Goal: Check status

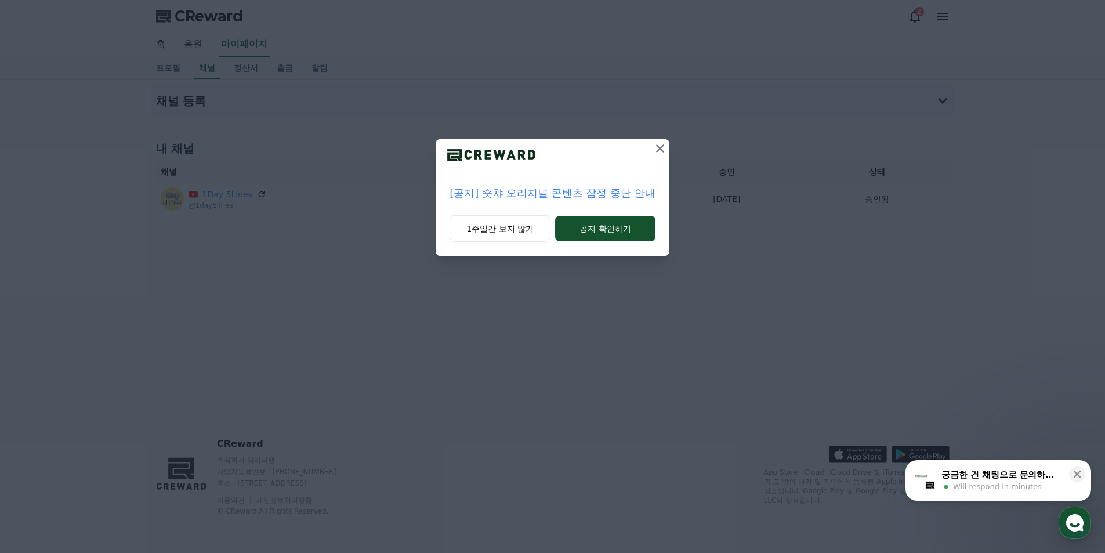
click at [661, 155] on icon at bounding box center [660, 149] width 14 height 14
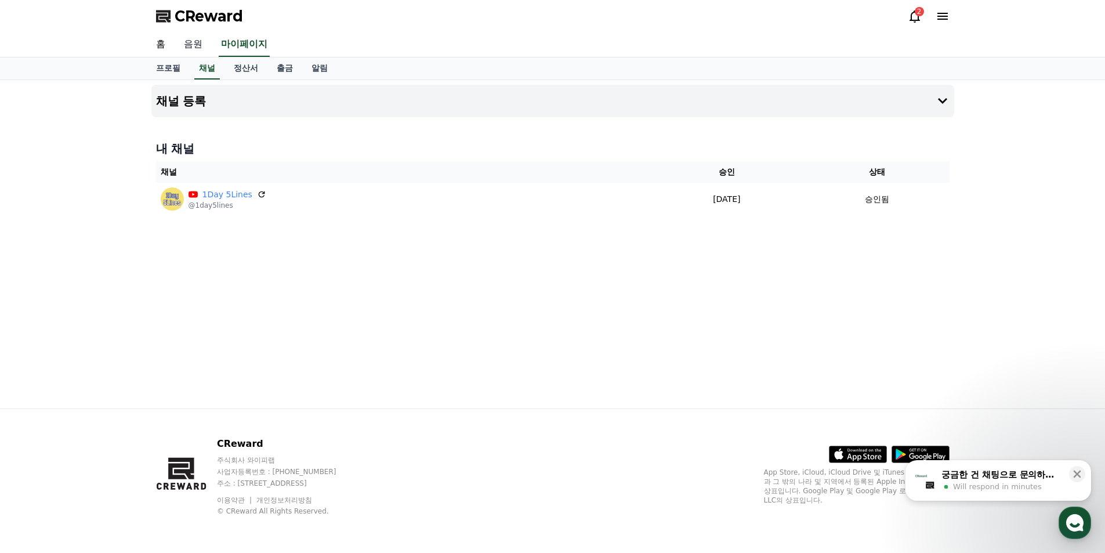
click at [192, 45] on link "음원" at bounding box center [193, 44] width 37 height 24
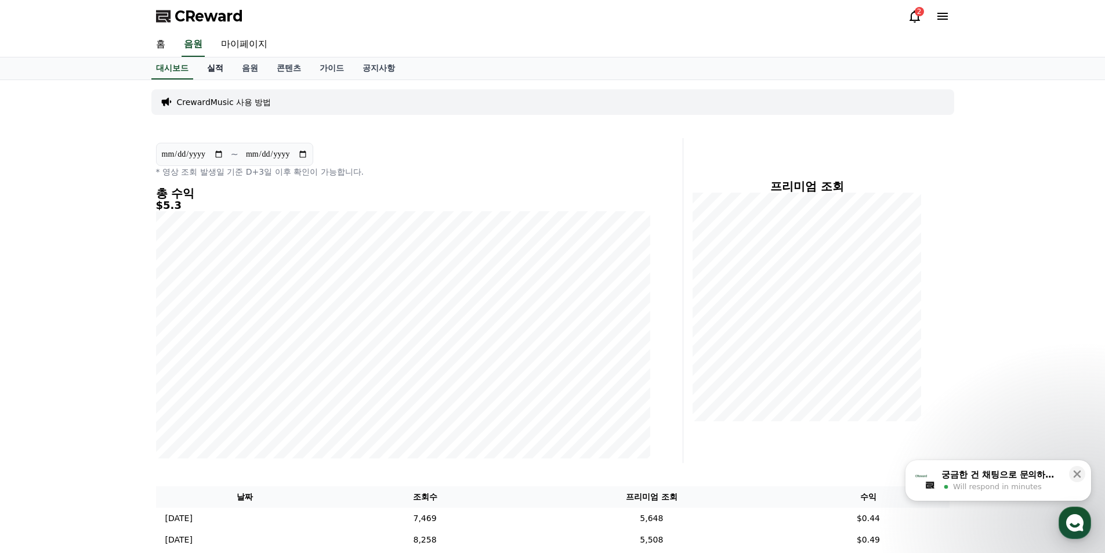
click at [214, 67] on link "실적" at bounding box center [215, 68] width 35 height 22
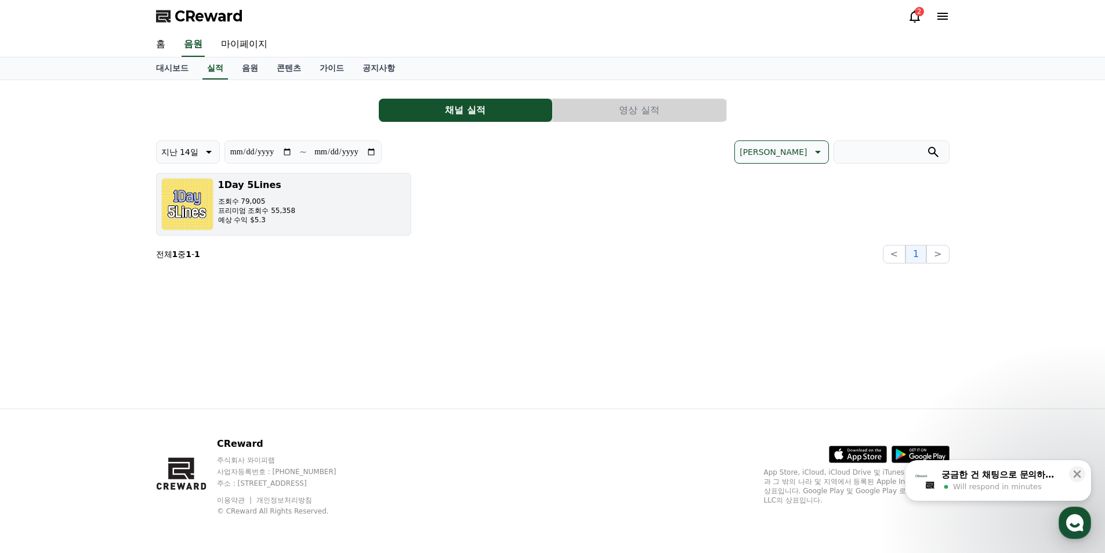
click at [269, 201] on p "조회수 79,005" at bounding box center [257, 201] width 78 height 9
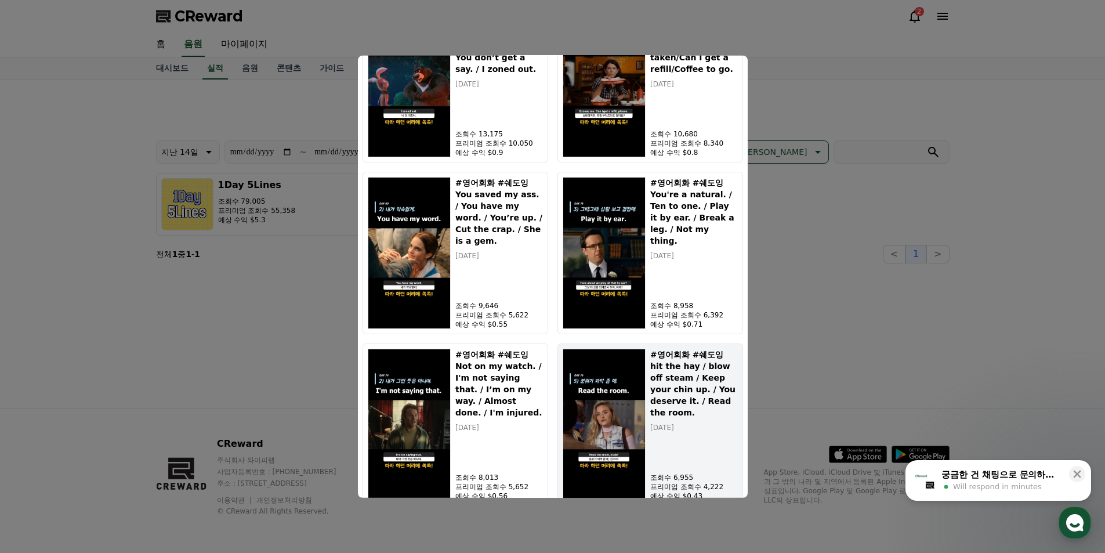
scroll to position [181, 0]
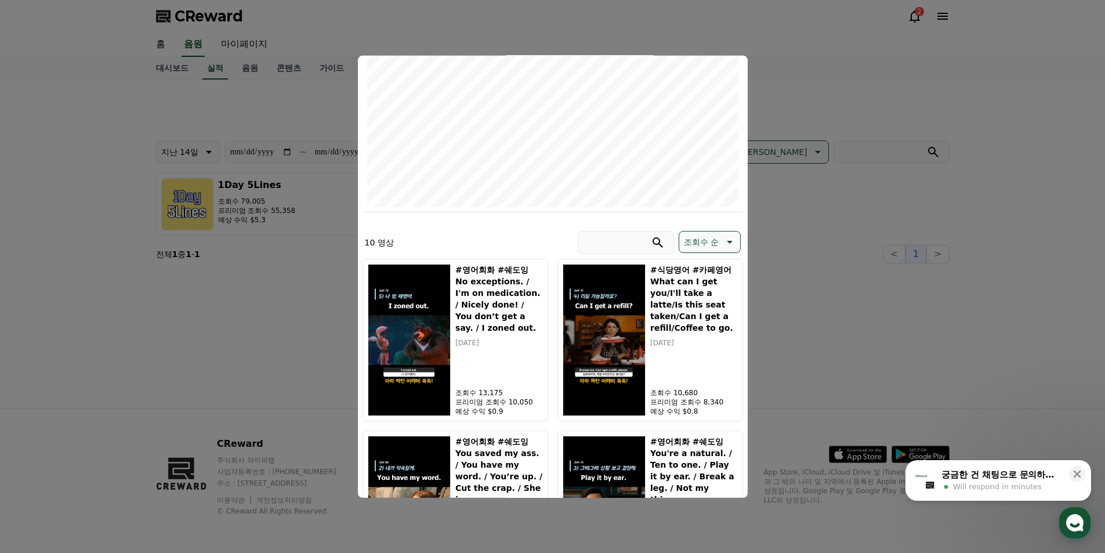
click at [939, 313] on button "close modal" at bounding box center [552, 276] width 1105 height 553
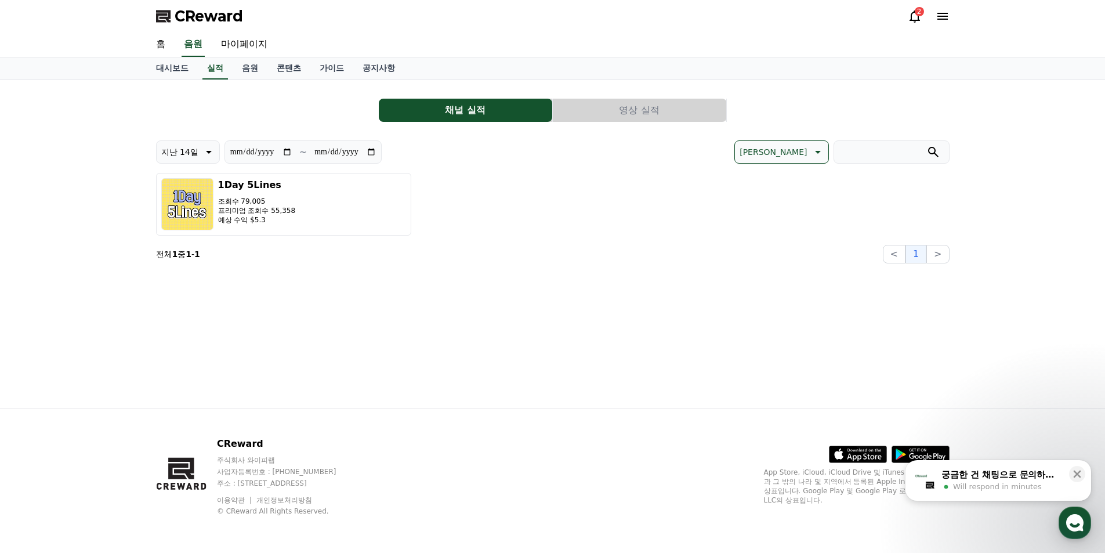
click at [669, 109] on button "영상 실적" at bounding box center [639, 110] width 173 height 23
